Goal: Transaction & Acquisition: Obtain resource

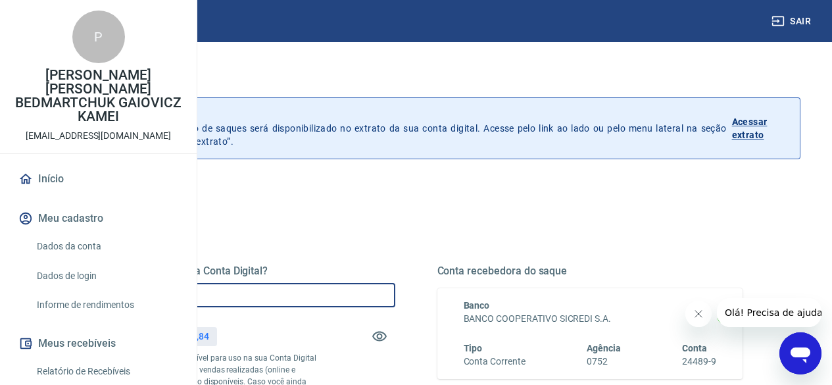
drag, startPoint x: 328, startPoint y: 293, endPoint x: 299, endPoint y: 297, distance: 29.8
click at [299, 297] on input "R$ 0,00" at bounding box center [242, 295] width 306 height 24
drag, startPoint x: 357, startPoint y: 301, endPoint x: 291, endPoint y: 297, distance: 66.0
click at [291, 297] on input "R$ 465,84" at bounding box center [242, 295] width 306 height 24
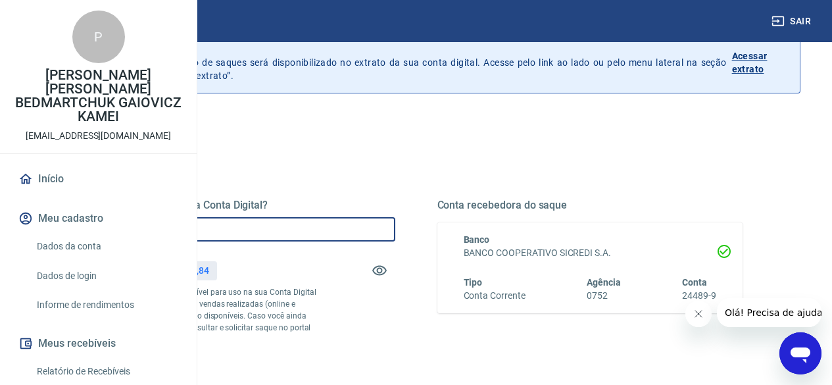
scroll to position [197, 0]
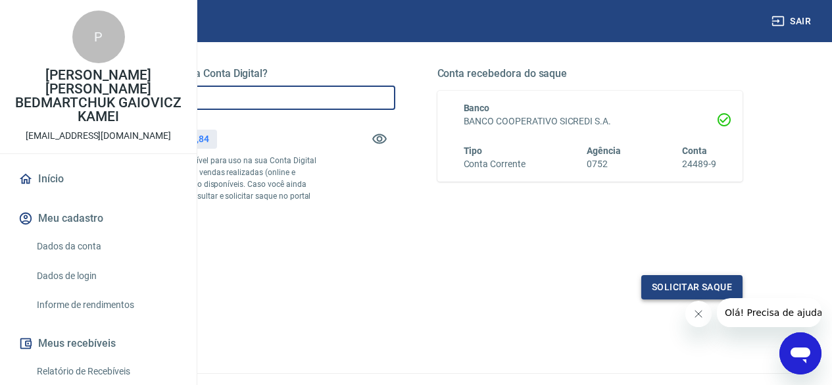
type input "R$ 3.465,84"
click at [664, 299] on button "Solicitar saque" at bounding box center [692, 287] width 101 height 24
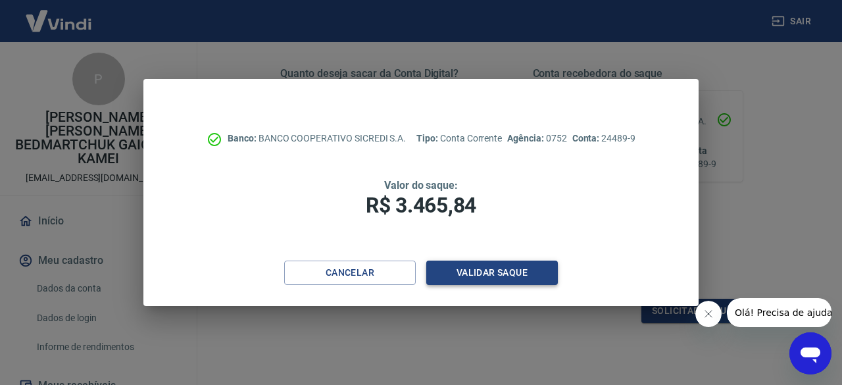
click at [461, 278] on button "Validar saque" at bounding box center [492, 273] width 132 height 24
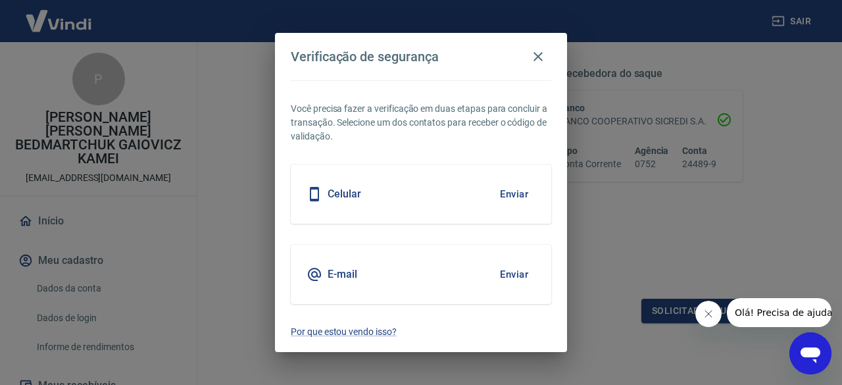
click at [428, 194] on div "Celular Enviar" at bounding box center [421, 193] width 261 height 59
click at [509, 195] on button "Enviar" at bounding box center [514, 194] width 43 height 28
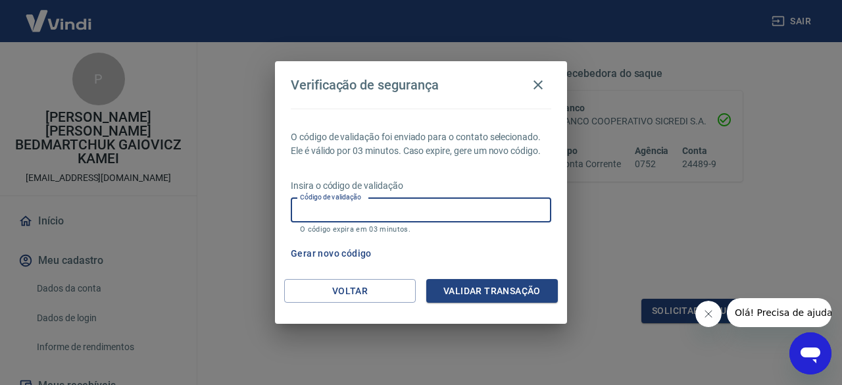
click at [499, 202] on input "Código de validação" at bounding box center [421, 210] width 261 height 24
click at [489, 285] on button "Validar transação" at bounding box center [492, 291] width 132 height 24
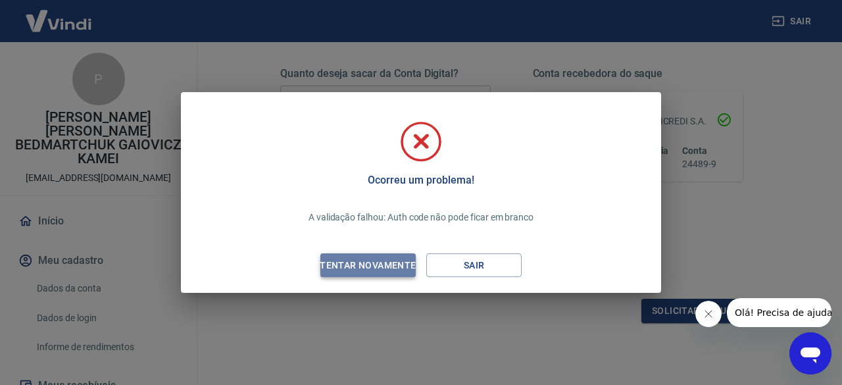
click at [384, 265] on div "Tentar novamente" at bounding box center [368, 265] width 128 height 16
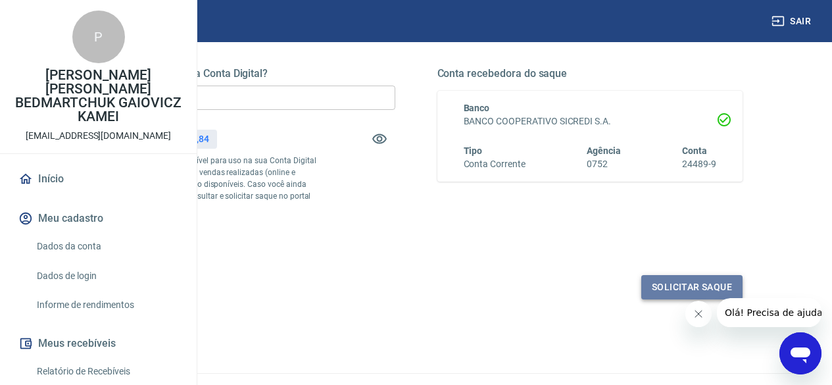
click at [667, 299] on button "Solicitar saque" at bounding box center [692, 287] width 101 height 24
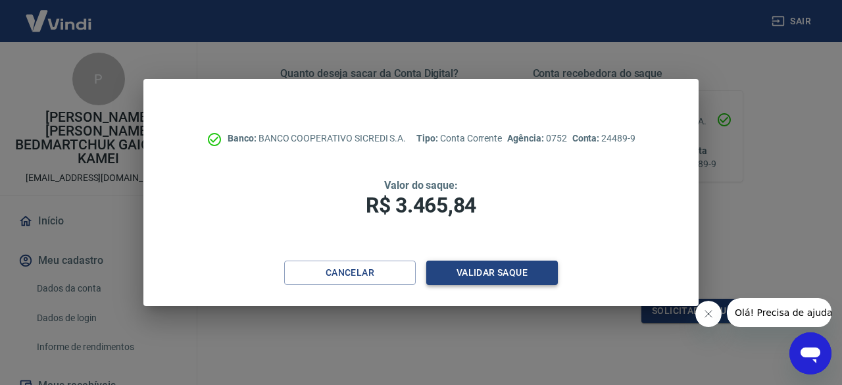
click at [468, 274] on button "Validar saque" at bounding box center [492, 273] width 132 height 24
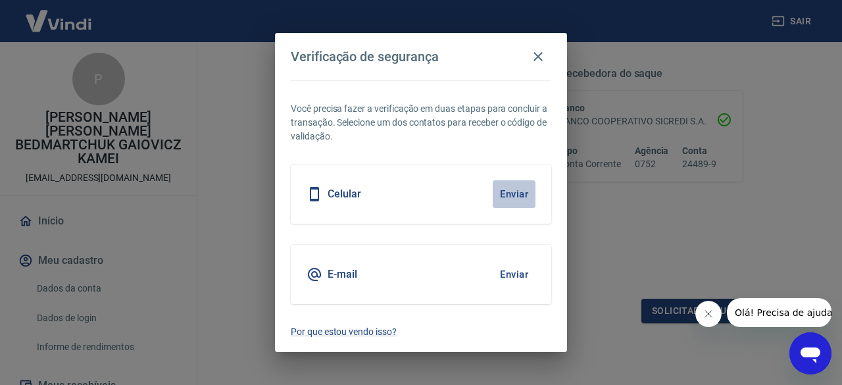
click at [502, 196] on button "Enviar" at bounding box center [514, 194] width 43 height 28
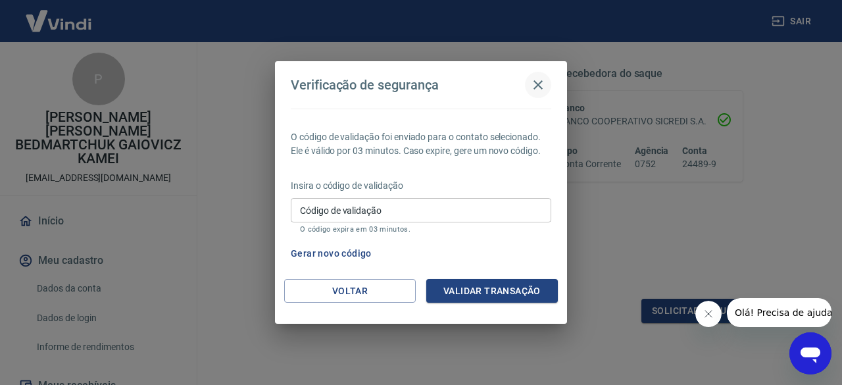
click at [538, 81] on icon "button" at bounding box center [538, 85] width 16 height 16
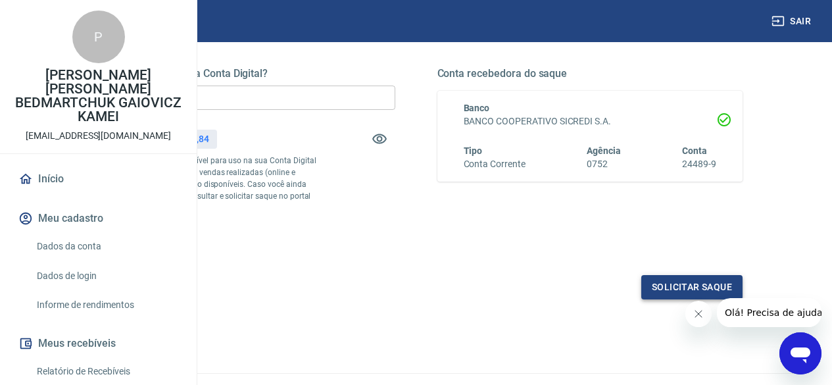
click at [659, 299] on button "Solicitar saque" at bounding box center [692, 287] width 101 height 24
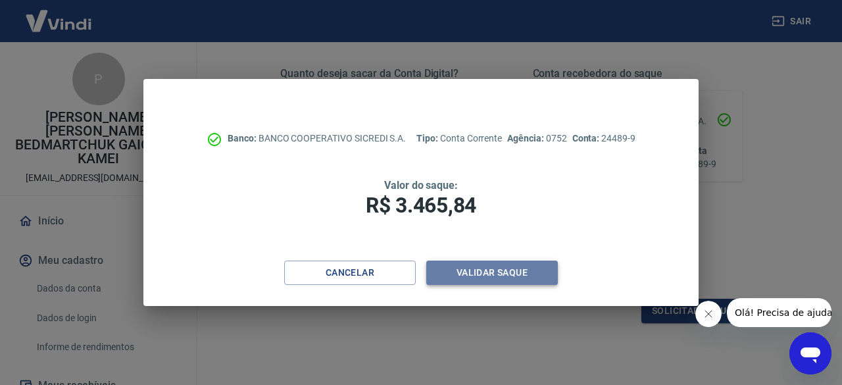
click at [481, 270] on button "Validar saque" at bounding box center [492, 273] width 132 height 24
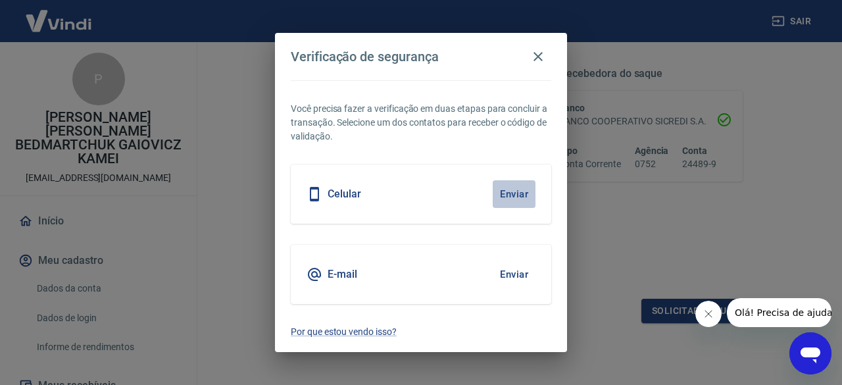
click at [509, 192] on button "Enviar" at bounding box center [514, 194] width 43 height 28
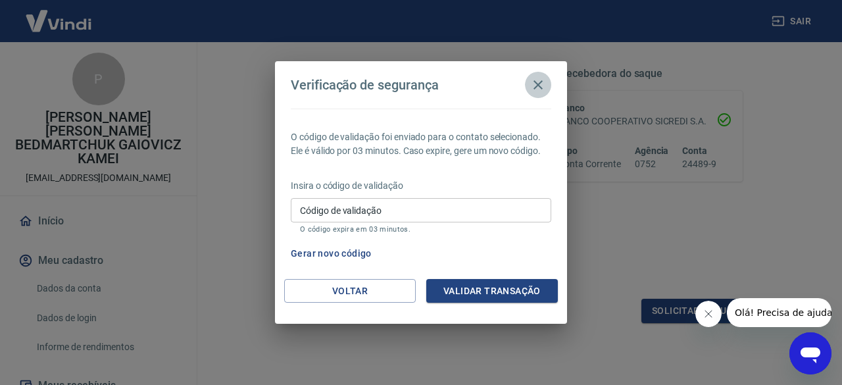
click at [540, 87] on icon "button" at bounding box center [538, 84] width 9 height 9
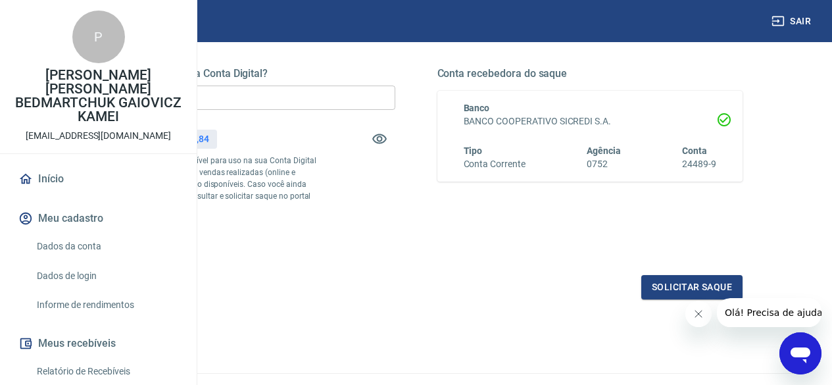
click at [71, 260] on link "Dados da conta" at bounding box center [106, 246] width 149 height 27
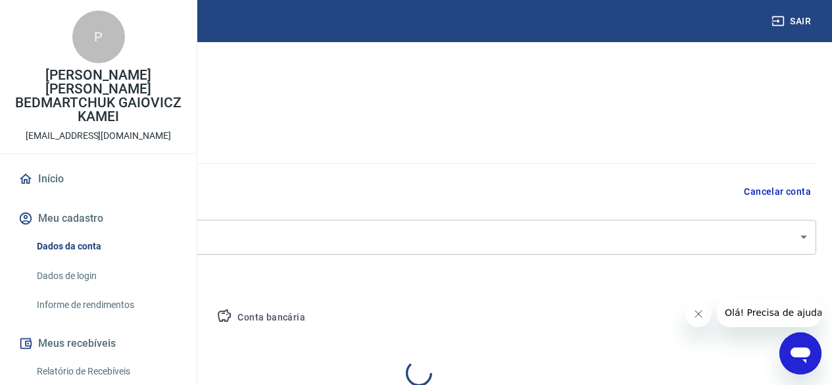
select select "PR"
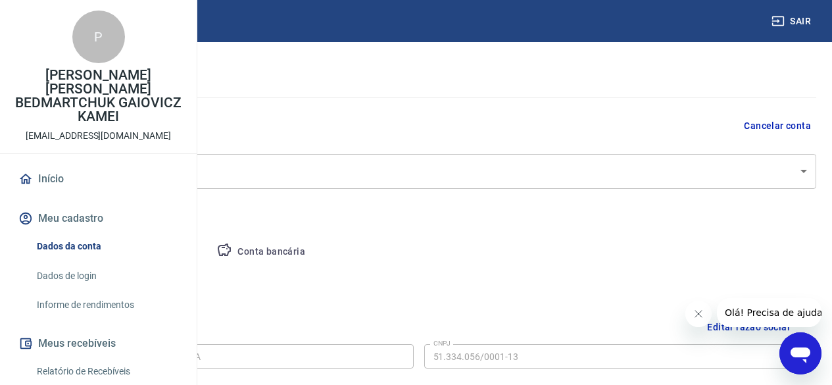
scroll to position [132, 0]
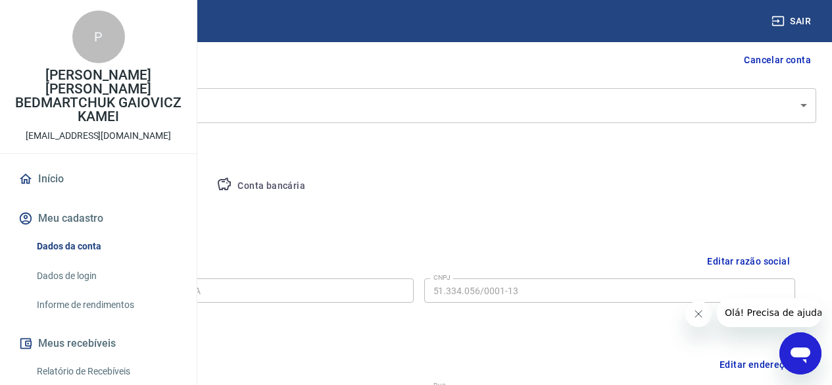
click at [207, 184] on button "Pessoa titular" at bounding box center [154, 186] width 105 height 32
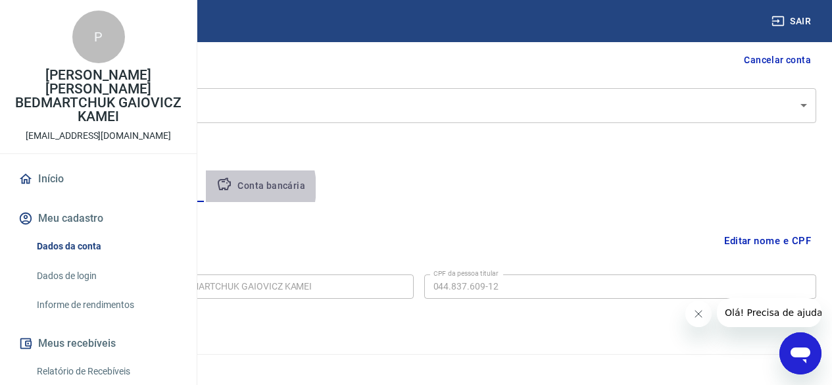
click at [316, 188] on button "Conta bancária" at bounding box center [261, 186] width 110 height 32
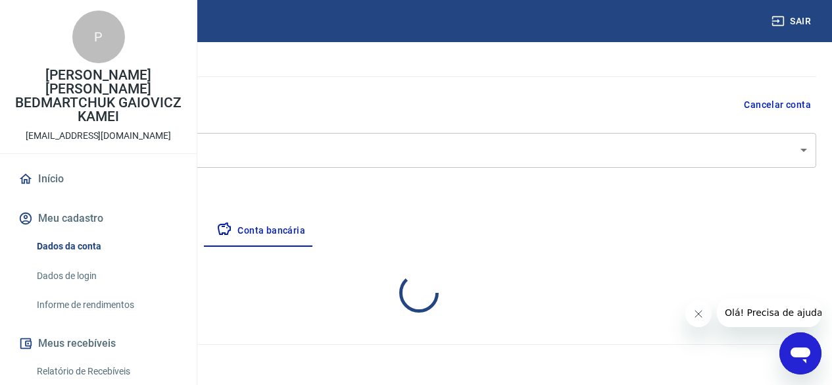
select select "1"
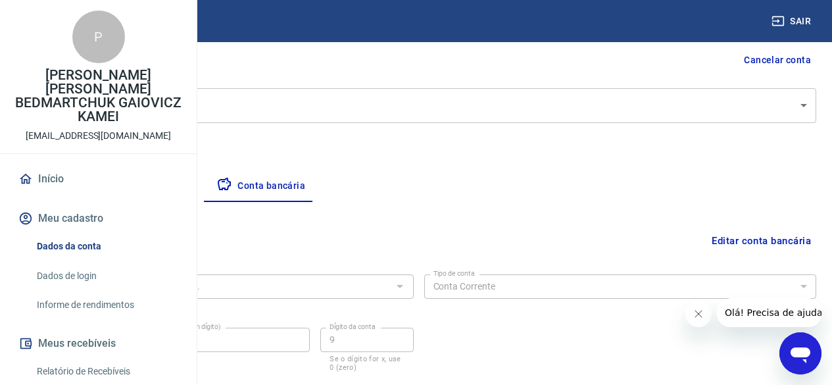
scroll to position [214, 0]
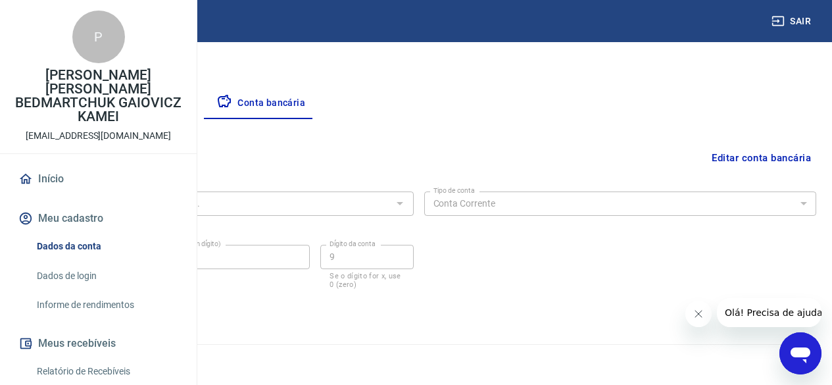
click at [207, 101] on button "Pessoa titular" at bounding box center [154, 104] width 105 height 32
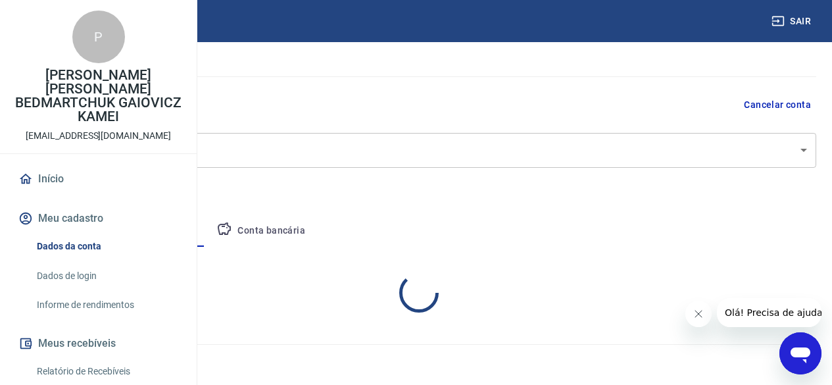
scroll to position [141, 0]
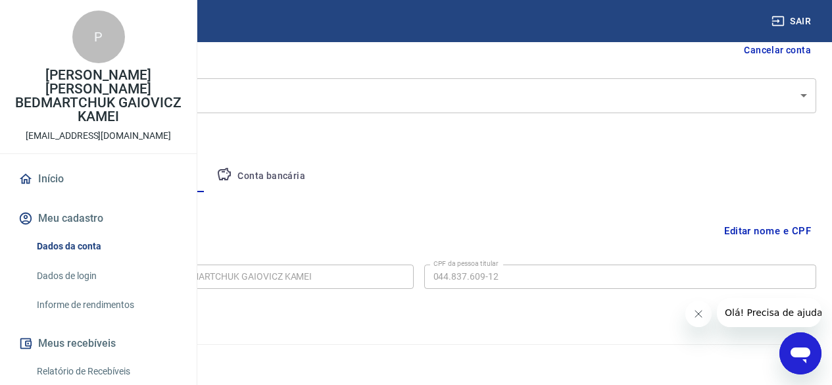
click at [102, 170] on button "Empresa" at bounding box center [61, 177] width 81 height 32
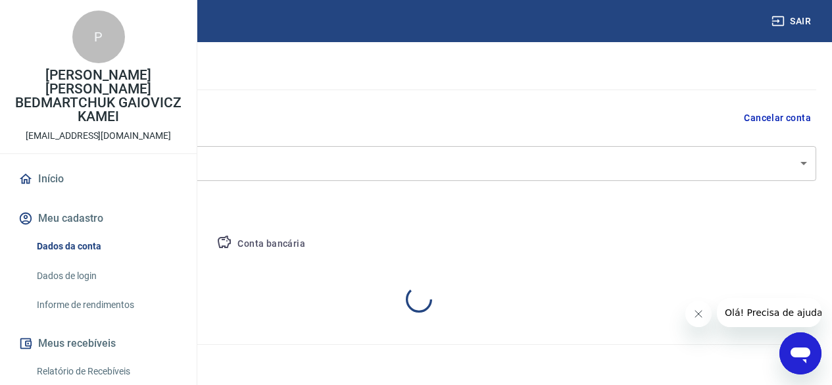
select select "PR"
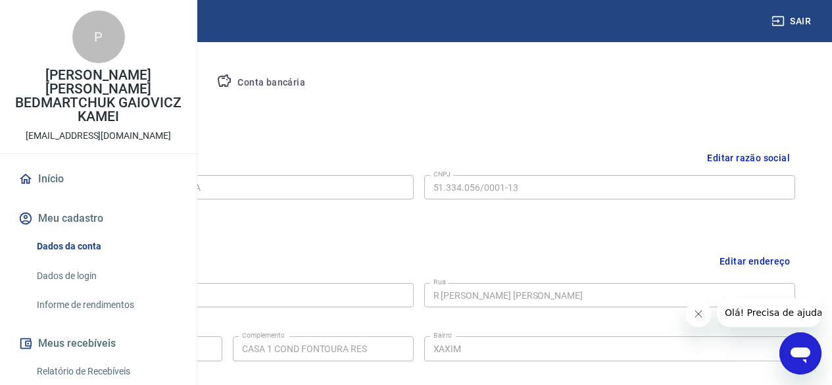
scroll to position [0, 0]
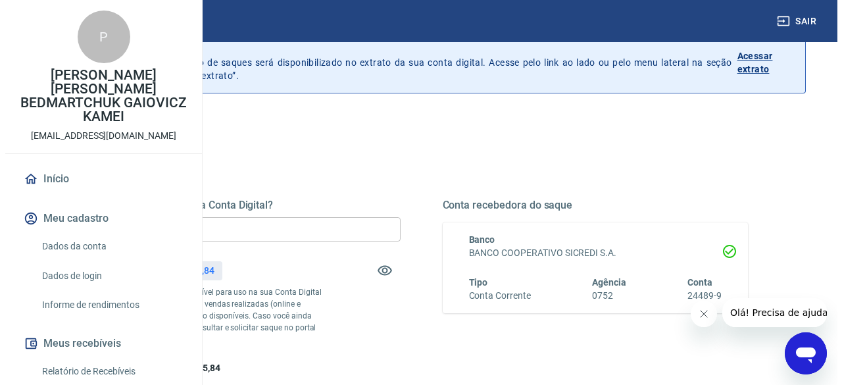
scroll to position [132, 0]
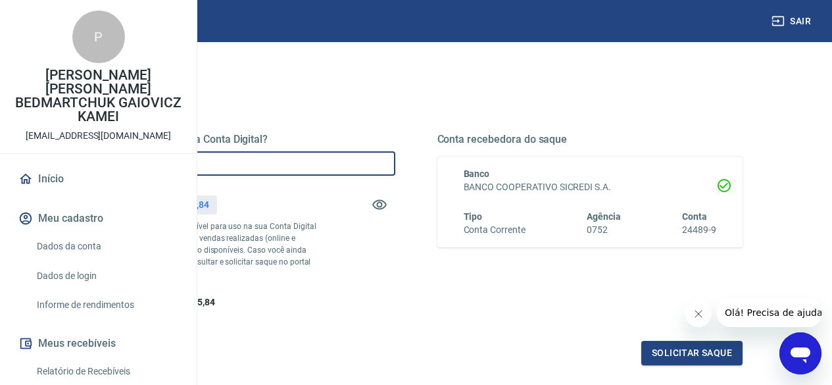
click at [346, 169] on input "R$ 0,00" at bounding box center [242, 163] width 306 height 24
type input "R$ 3.465,84"
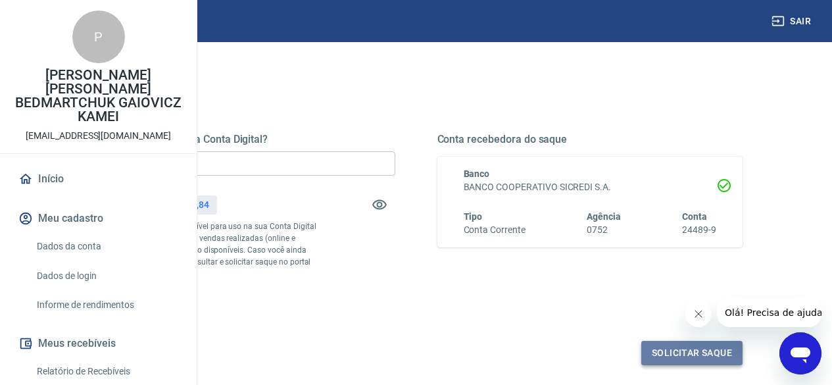
click at [672, 365] on button "Solicitar saque" at bounding box center [692, 353] width 101 height 24
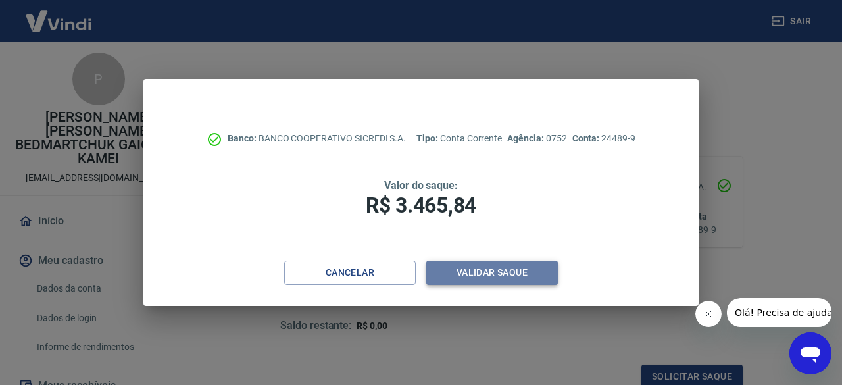
click at [496, 270] on button "Validar saque" at bounding box center [492, 273] width 132 height 24
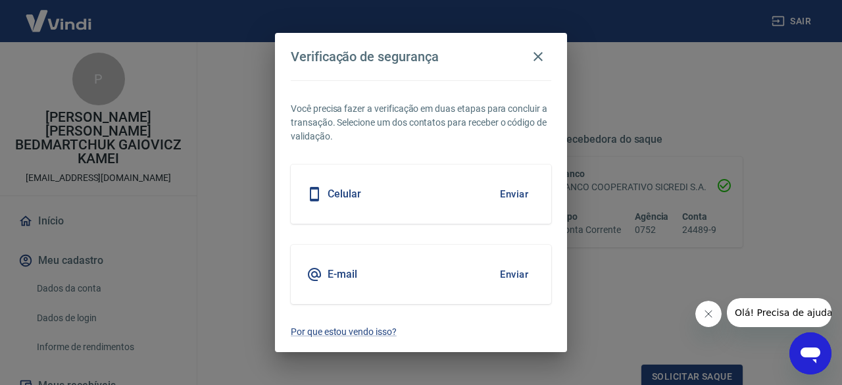
scroll to position [136, 0]
click at [509, 191] on button "Enviar" at bounding box center [514, 194] width 43 height 28
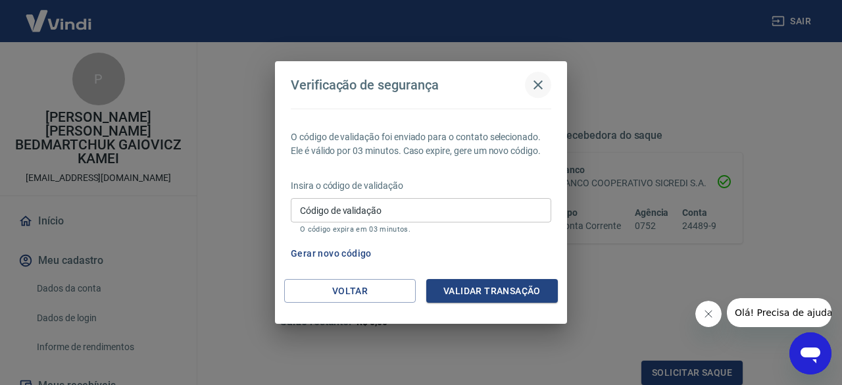
click at [539, 88] on icon "button" at bounding box center [538, 85] width 16 height 16
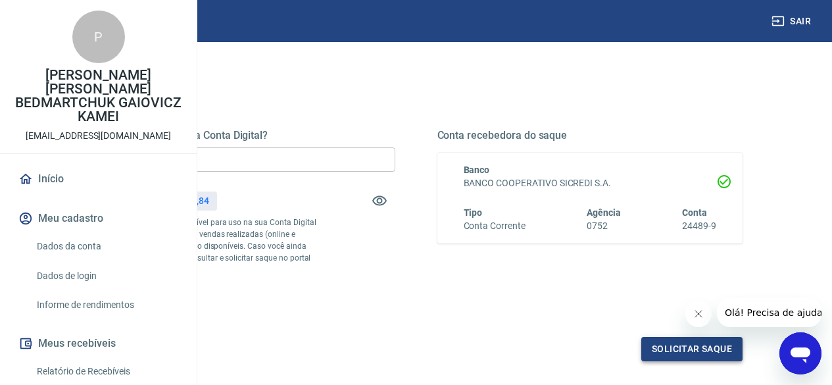
click at [659, 361] on button "Solicitar saque" at bounding box center [692, 349] width 101 height 24
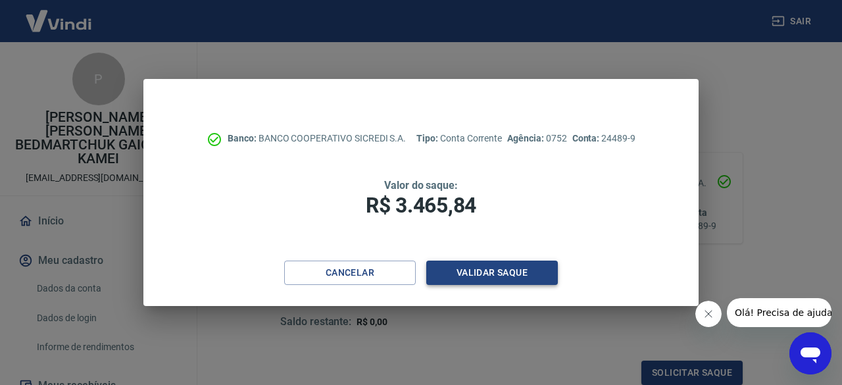
click at [467, 273] on button "Validar saque" at bounding box center [492, 273] width 132 height 24
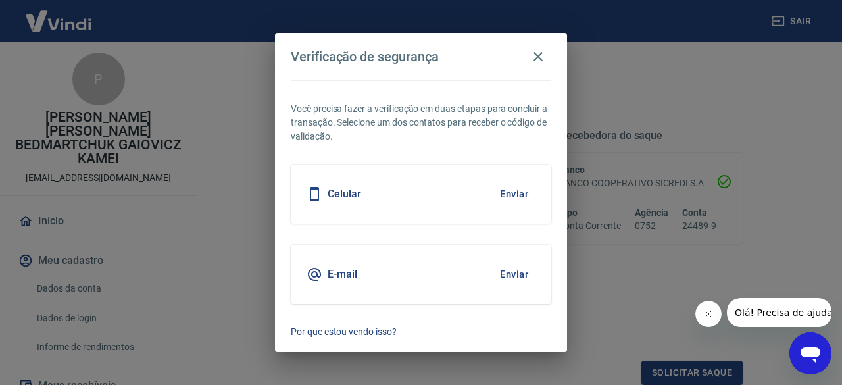
click at [362, 336] on p "Por que estou vendo isso?" at bounding box center [421, 332] width 261 height 14
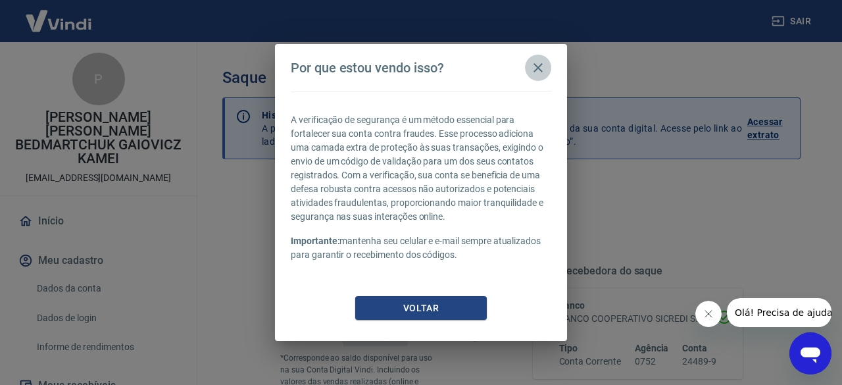
click at [536, 68] on icon "button" at bounding box center [538, 68] width 16 height 16
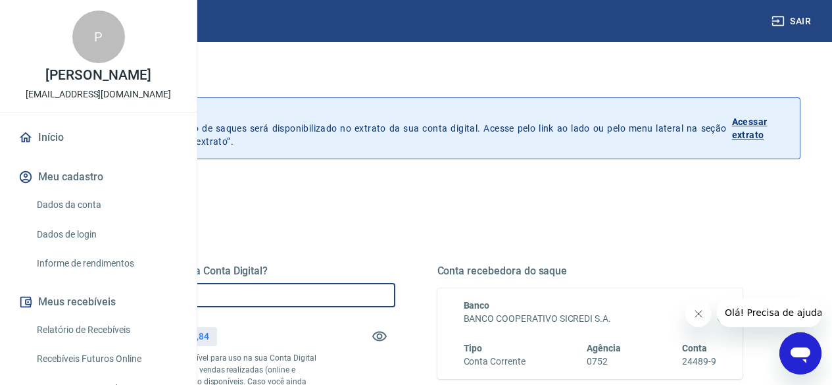
drag, startPoint x: 338, startPoint y: 297, endPoint x: 279, endPoint y: 289, distance: 59.7
click at [279, 289] on div "Quanto deseja sacar da Conta Digital? R$ 0,00 ​ Saldo total*: R$ 3.465,84 *Corr…" at bounding box center [416, 360] width 685 height 306
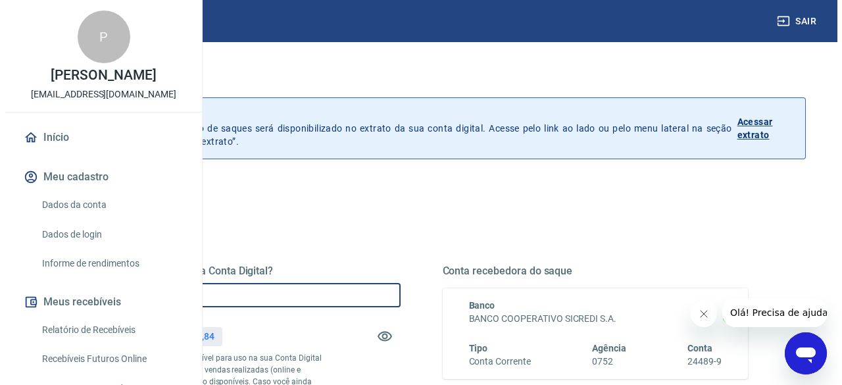
scroll to position [132, 0]
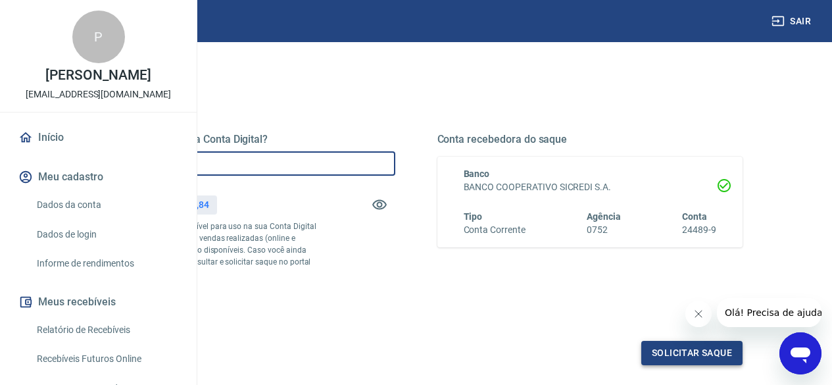
type input "R$ 3.465,84"
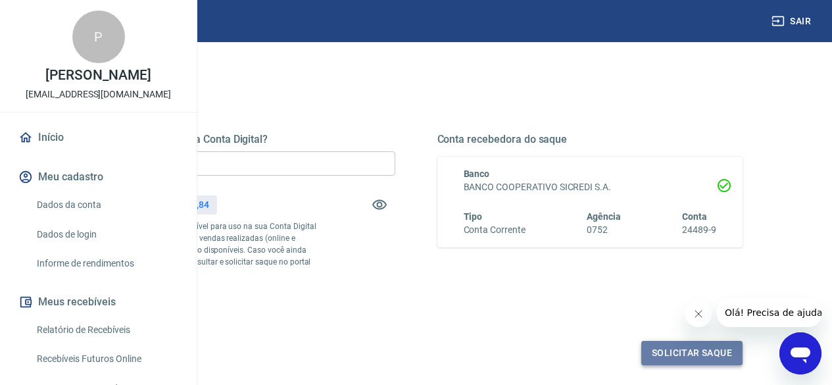
click at [672, 365] on button "Solicitar saque" at bounding box center [692, 353] width 101 height 24
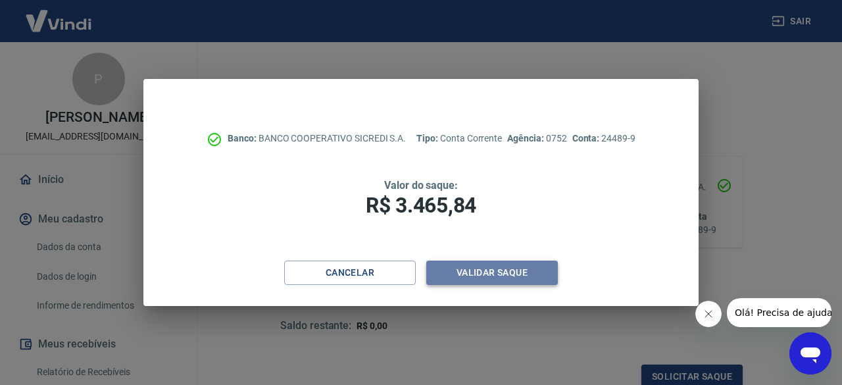
click at [482, 272] on button "Validar saque" at bounding box center [492, 273] width 132 height 24
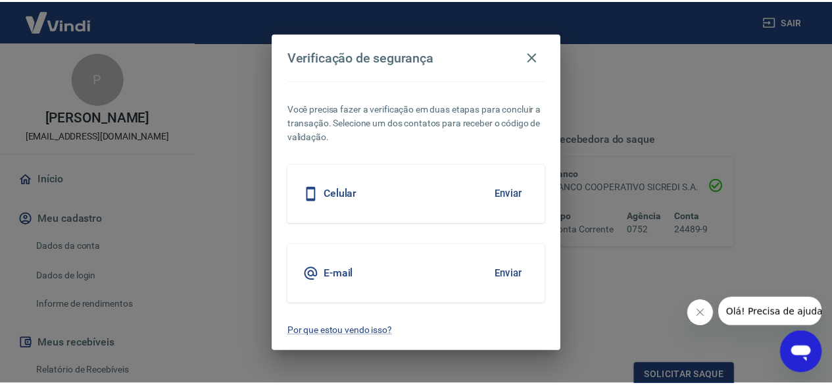
scroll to position [136, 0]
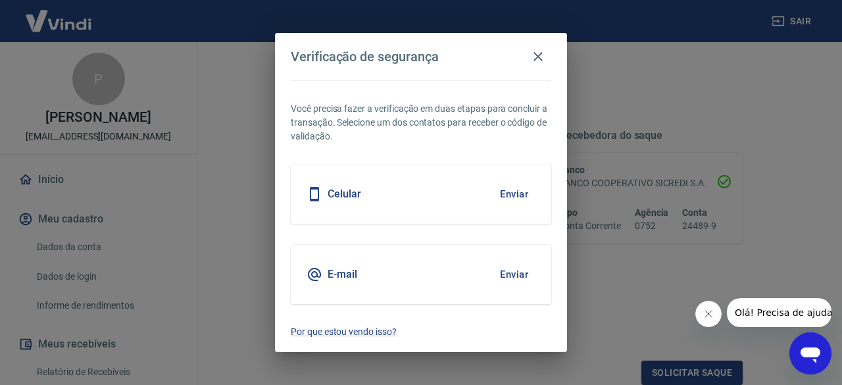
click at [514, 193] on button "Enviar" at bounding box center [514, 194] width 43 height 28
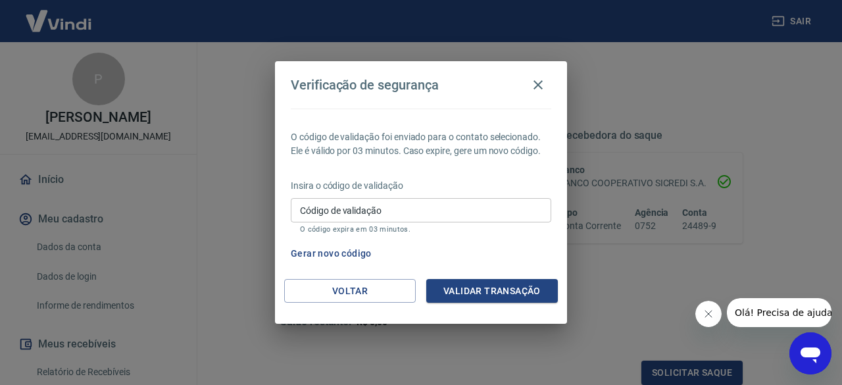
click at [514, 206] on input "Código de validação" at bounding box center [421, 210] width 261 height 24
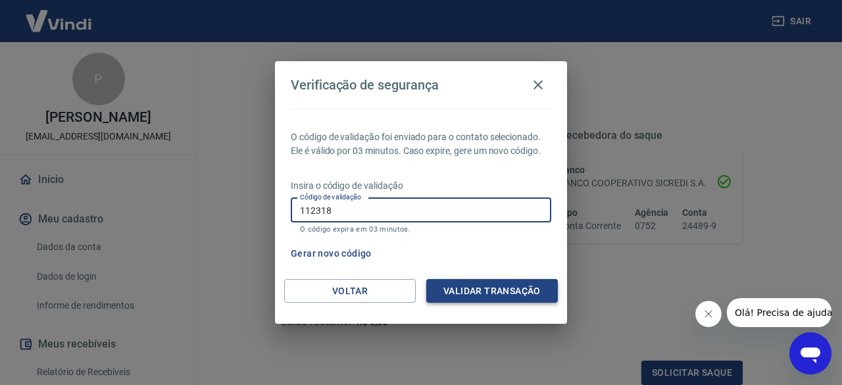
type input "112318"
click at [496, 289] on button "Validar transação" at bounding box center [492, 291] width 132 height 24
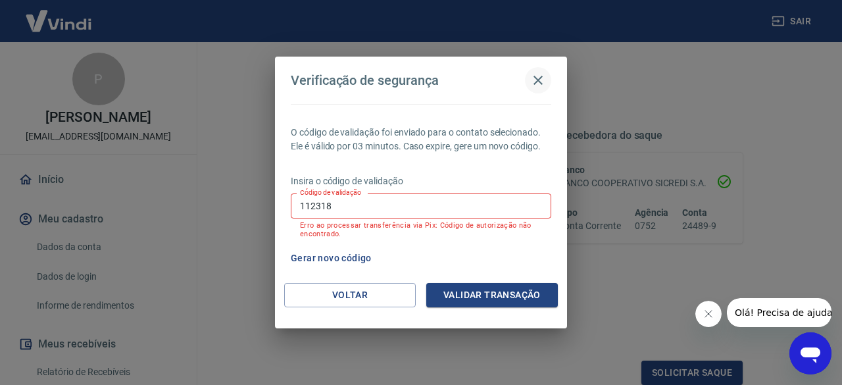
click at [538, 76] on icon "button" at bounding box center [538, 80] width 16 height 16
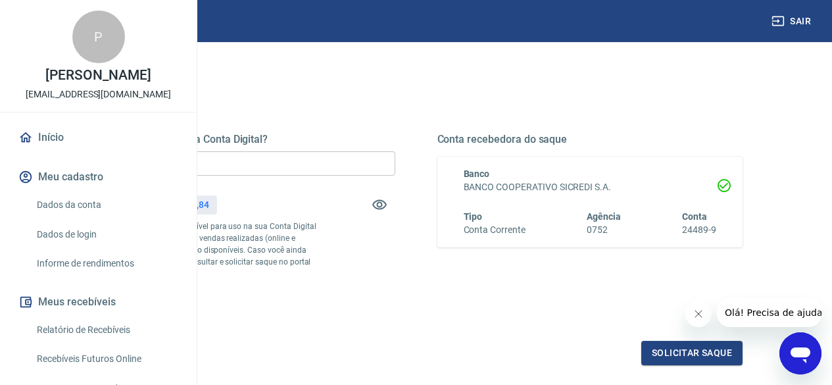
scroll to position [197, 0]
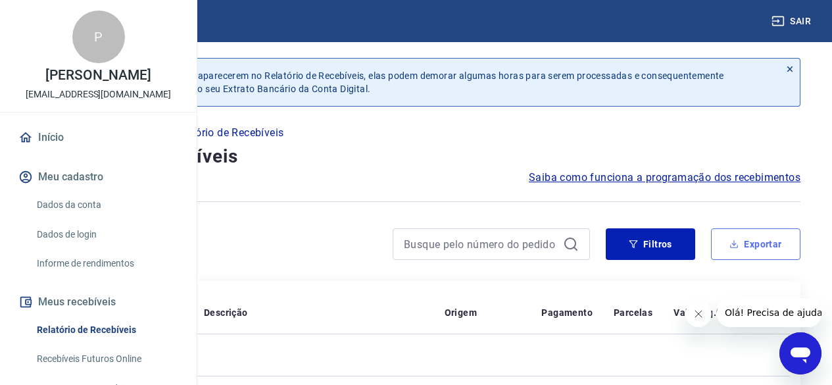
click at [759, 247] on button "Exportar" at bounding box center [755, 244] width 89 height 32
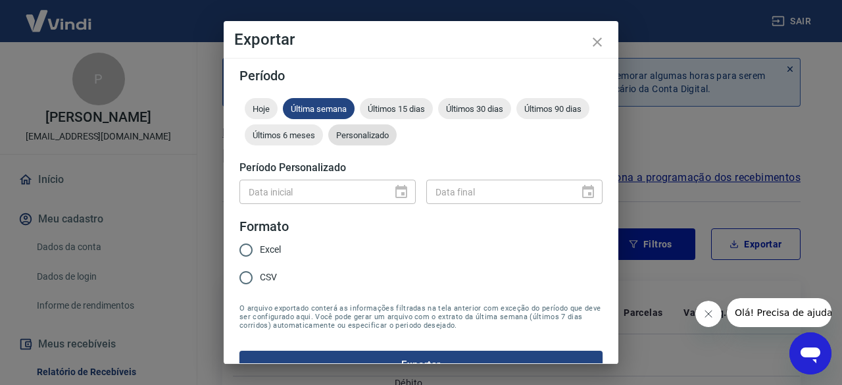
click at [397, 133] on span "Personalizado" at bounding box center [362, 135] width 68 height 10
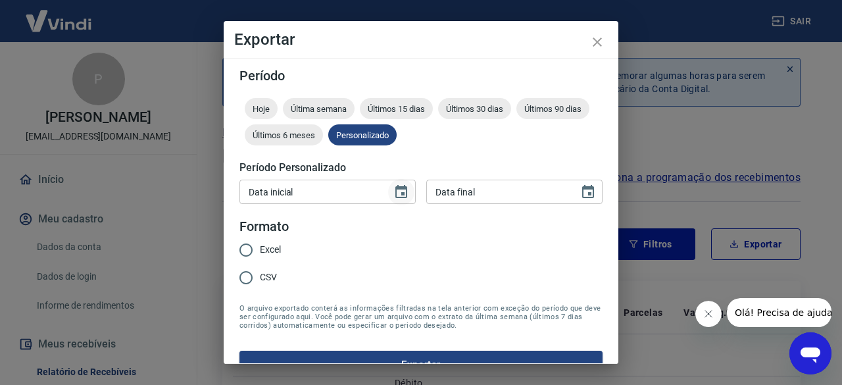
click at [397, 195] on icon "Choose date" at bounding box center [401, 192] width 16 height 16
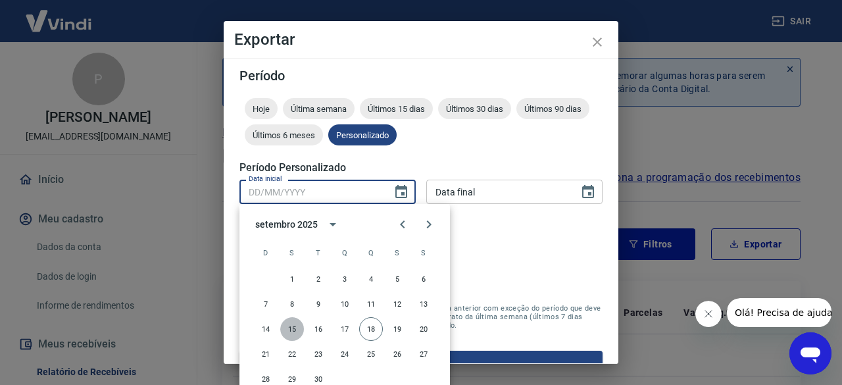
click at [285, 330] on button "15" at bounding box center [292, 329] width 24 height 24
type input "15/09/2025"
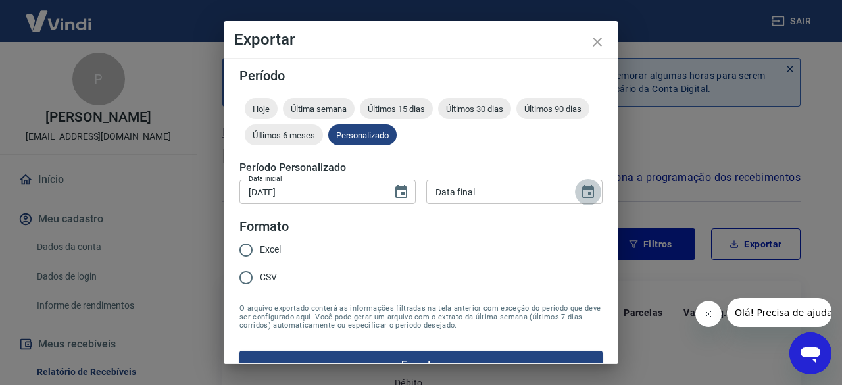
click at [582, 189] on icon "Choose date" at bounding box center [588, 191] width 12 height 13
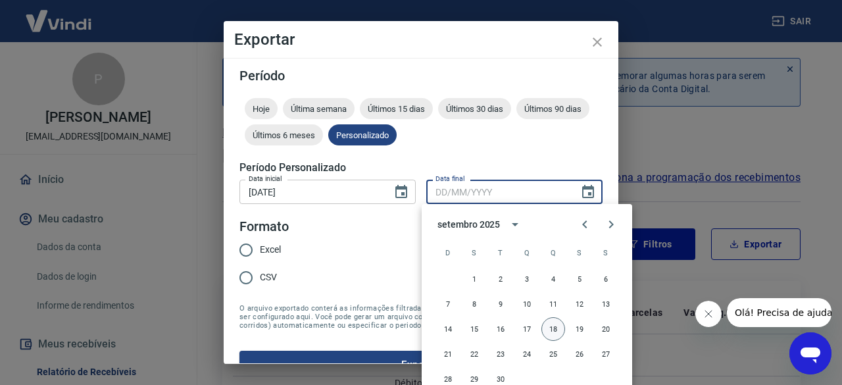
click at [551, 332] on button "18" at bounding box center [554, 329] width 24 height 24
type input "18/09/2025"
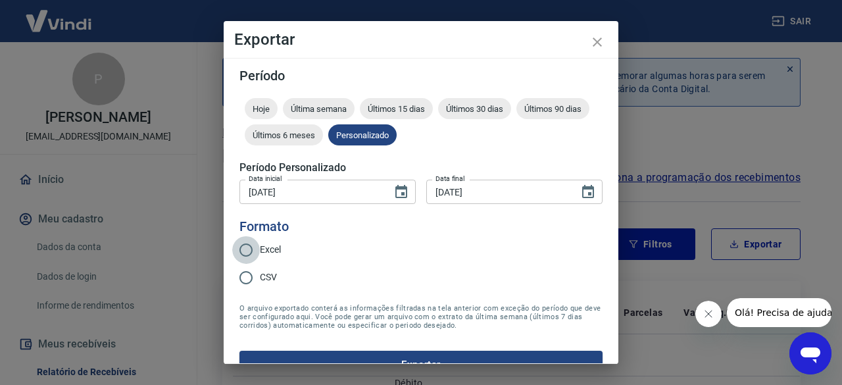
click at [245, 249] on input "Excel" at bounding box center [246, 250] width 28 height 28
radio input "true"
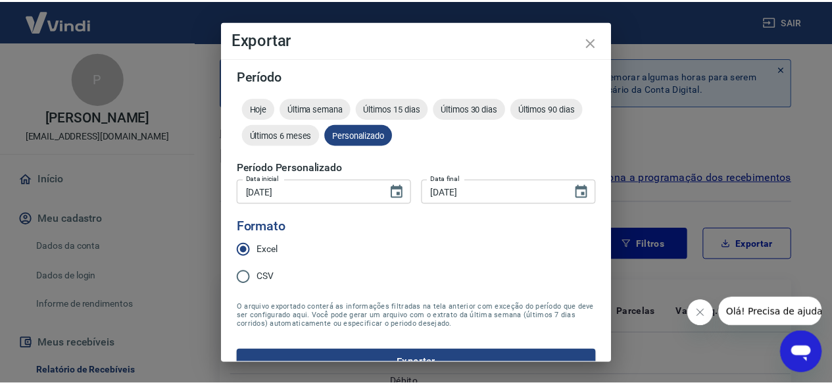
scroll to position [26, 0]
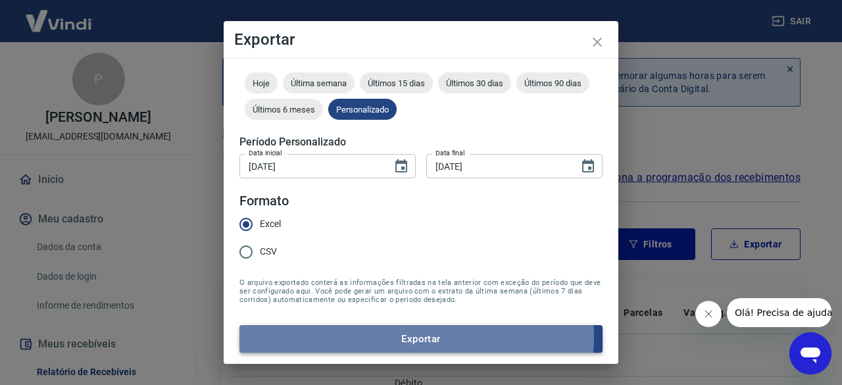
click at [407, 337] on button "Exportar" at bounding box center [421, 339] width 363 height 28
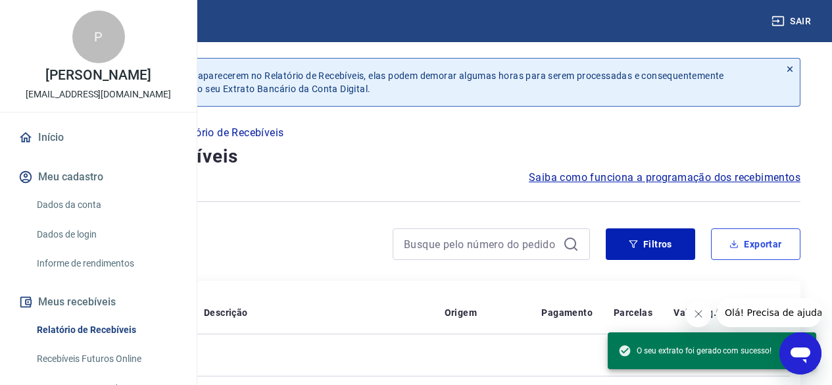
scroll to position [66, 0]
